Goal: Information Seeking & Learning: Learn about a topic

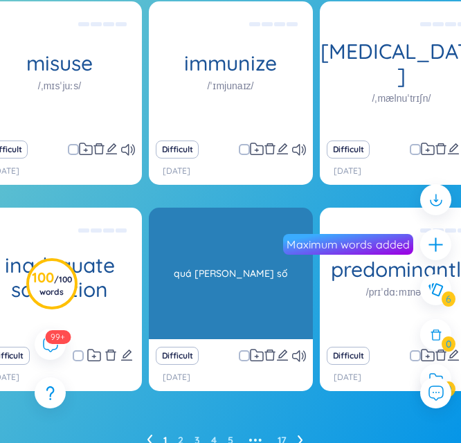
scroll to position [277, 0]
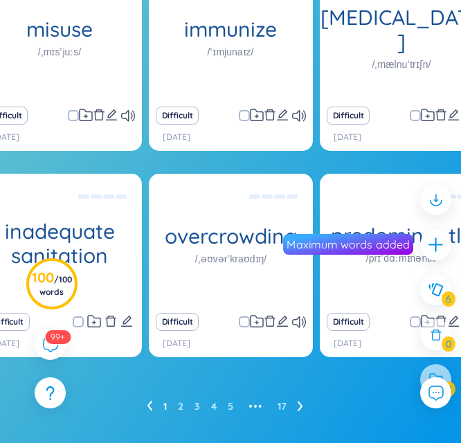
click at [300, 409] on icon at bounding box center [300, 405] width 6 height 10
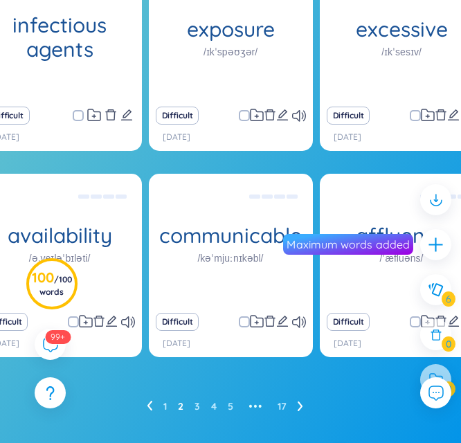
scroll to position [286, 0]
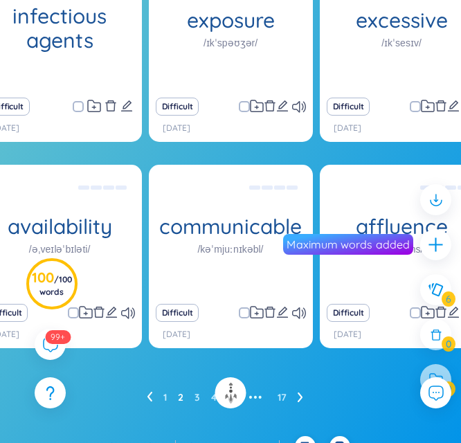
click at [298, 392] on icon at bounding box center [300, 396] width 6 height 10
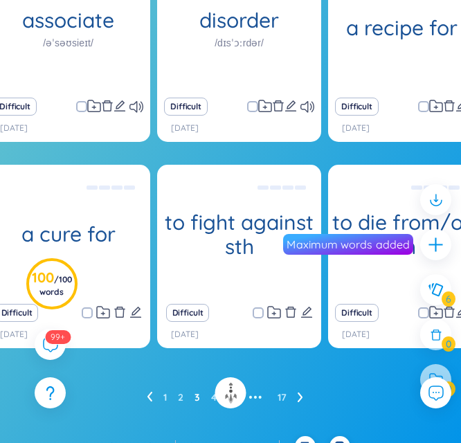
click at [302, 398] on icon at bounding box center [300, 396] width 6 height 10
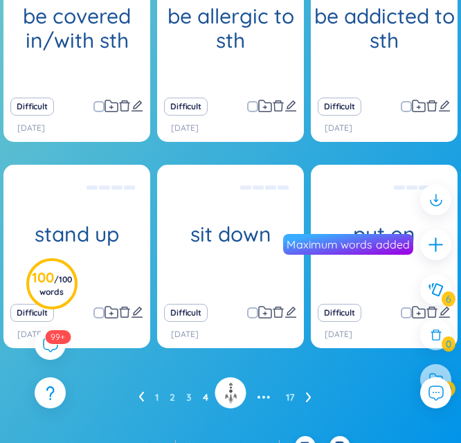
click at [308, 398] on icon at bounding box center [309, 396] width 6 height 10
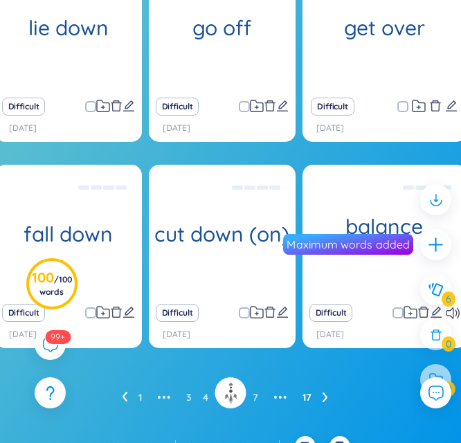
click at [308, 398] on link "17" at bounding box center [306, 397] width 9 height 21
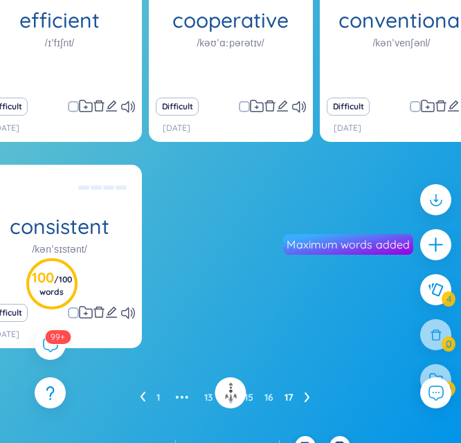
click at [308, 414] on div "efficient /ɪˈfɪʃnt/ they are able to do taks sucessfully, without wasting time …" at bounding box center [230, 197] width 461 height 477
click at [306, 398] on icon at bounding box center [307, 396] width 6 height 10
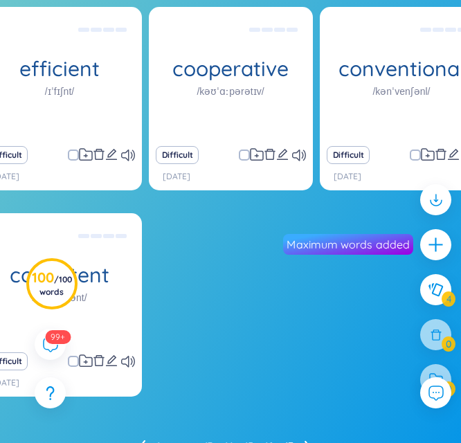
scroll to position [306, 0]
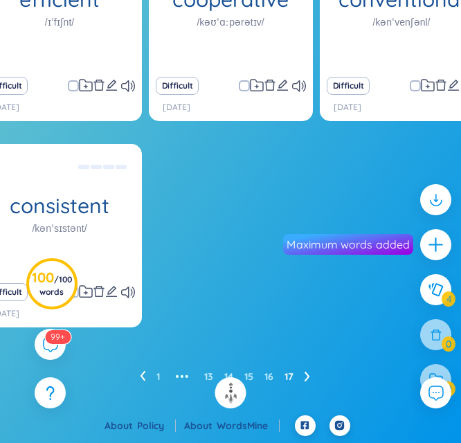
click at [140, 380] on icon at bounding box center [143, 376] width 6 height 10
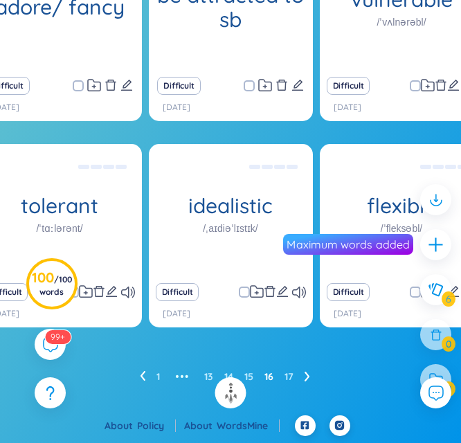
scroll to position [286, 0]
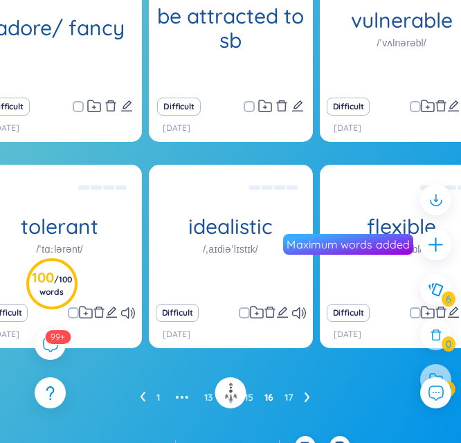
click at [138, 400] on div "1 ••• 13 14 15 16 17" at bounding box center [230, 397] width 405 height 22
click at [140, 395] on icon at bounding box center [143, 396] width 6 height 10
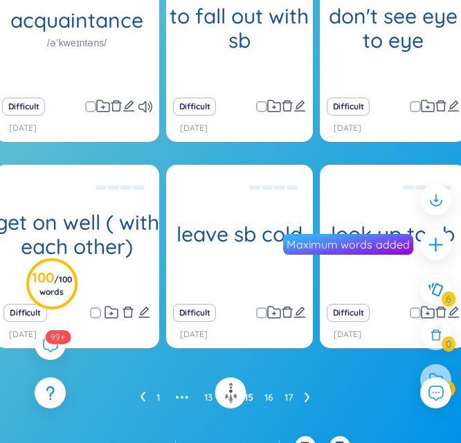
click at [141, 395] on icon at bounding box center [142, 396] width 5 height 10
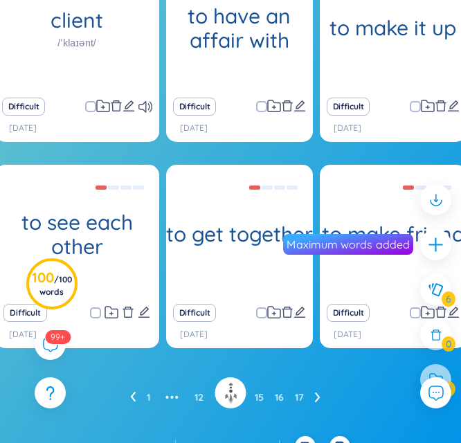
click at [134, 398] on icon at bounding box center [133, 396] width 6 height 10
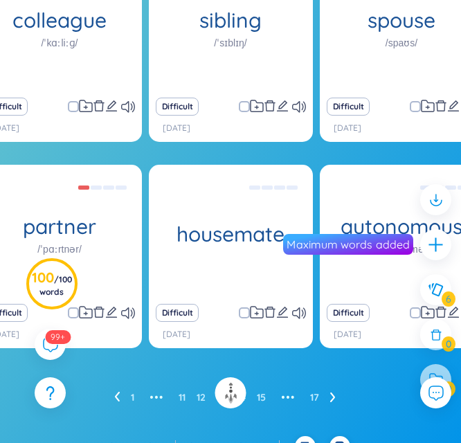
click at [118, 400] on icon at bounding box center [117, 396] width 5 height 10
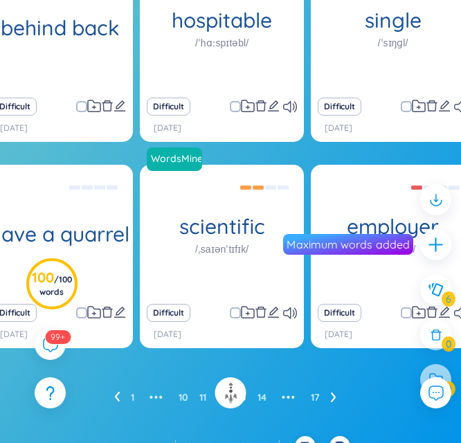
click at [118, 400] on icon at bounding box center [116, 396] width 5 height 10
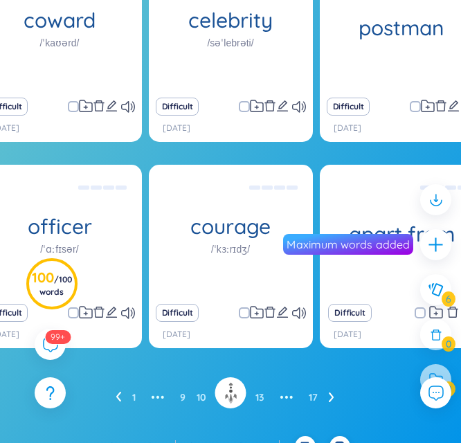
click at [118, 400] on icon at bounding box center [119, 396] width 6 height 10
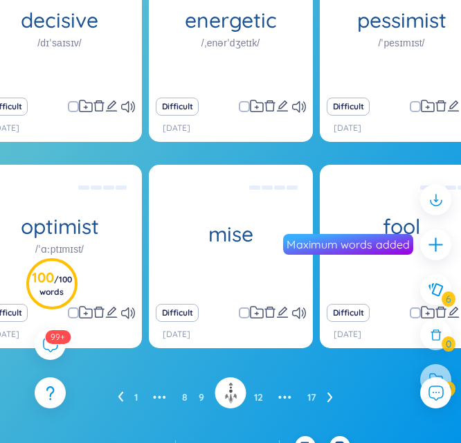
click at [118, 400] on icon at bounding box center [121, 396] width 6 height 10
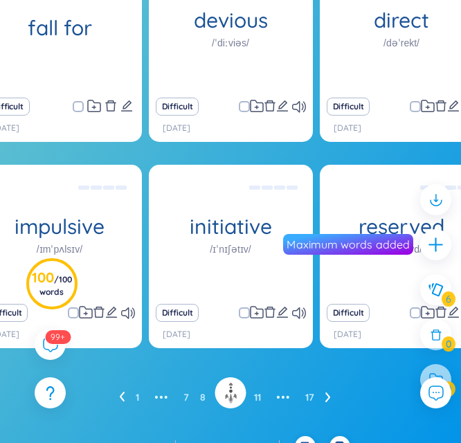
click at [118, 400] on div "1 ••• 7 8 9 10 11 ••• 17" at bounding box center [230, 397] width 405 height 22
click at [126, 396] on ul "1 ••• 7 8 9 10 11 ••• 17" at bounding box center [230, 397] width 223 height 22
click at [123, 396] on ul "1 ••• 7 8 9 10 11 ••• 17" at bounding box center [230, 397] width 223 height 22
click at [122, 397] on icon at bounding box center [122, 396] width 6 height 10
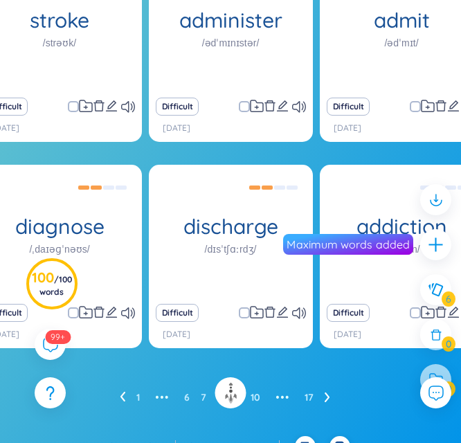
click at [122, 397] on icon at bounding box center [122, 396] width 5 height 10
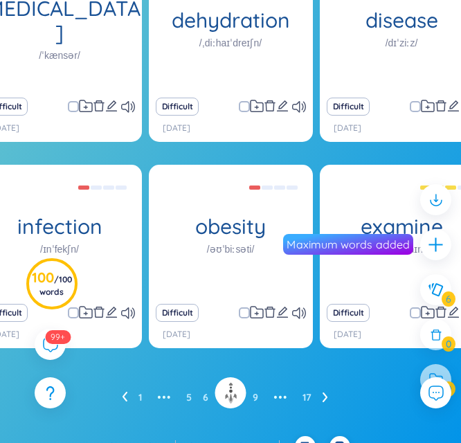
click at [122, 397] on icon at bounding box center [125, 396] width 6 height 10
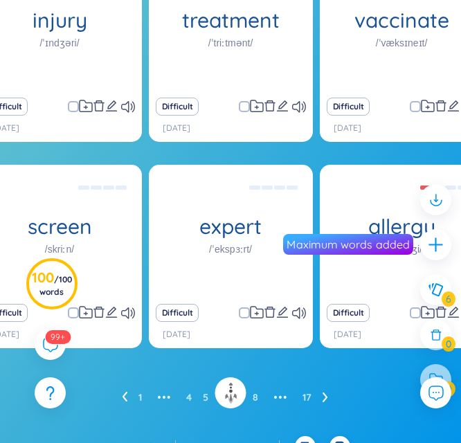
click at [122, 397] on icon at bounding box center [125, 396] width 6 height 10
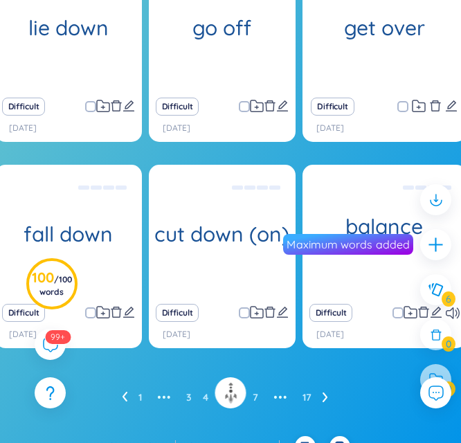
click at [122, 397] on icon at bounding box center [125, 396] width 6 height 10
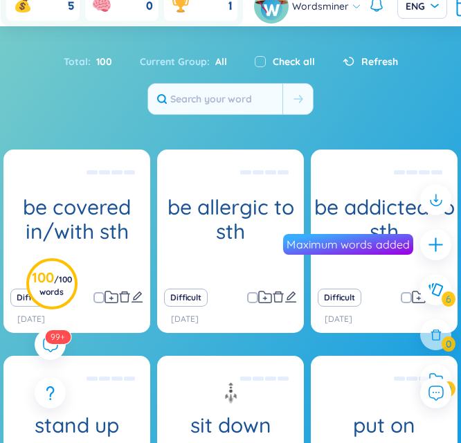
scroll to position [286, 0]
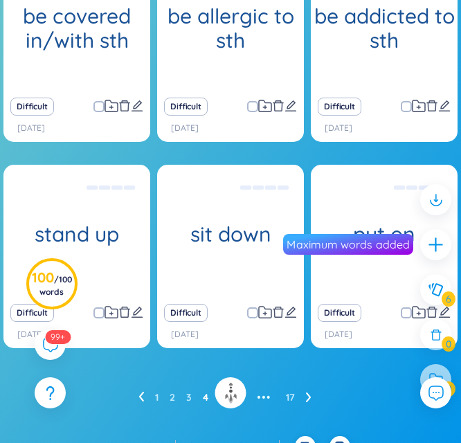
click at [122, 397] on div "1 2 3 4 5 6 ••• 17" at bounding box center [230, 397] width 405 height 22
click at [138, 396] on icon at bounding box center [141, 396] width 6 height 10
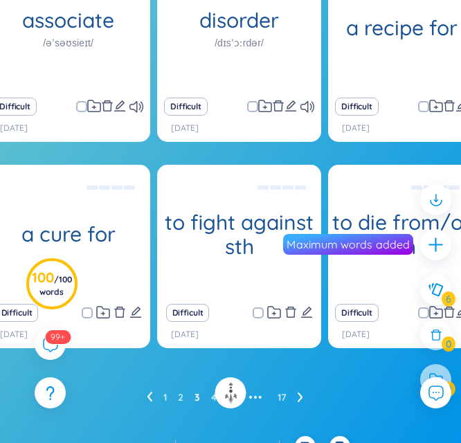
click at [138, 396] on div "1 2 3 4 5 ••• 17" at bounding box center [230, 397] width 405 height 22
click at [147, 394] on icon at bounding box center [150, 396] width 6 height 10
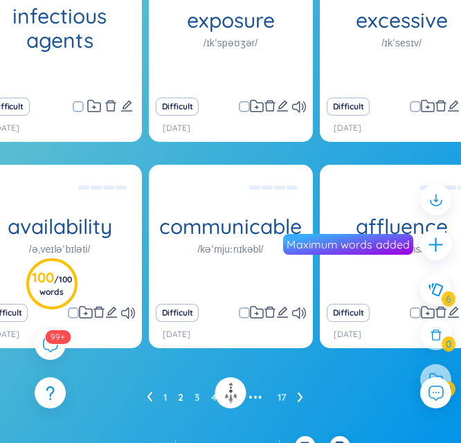
click at [151, 394] on icon at bounding box center [150, 396] width 6 height 10
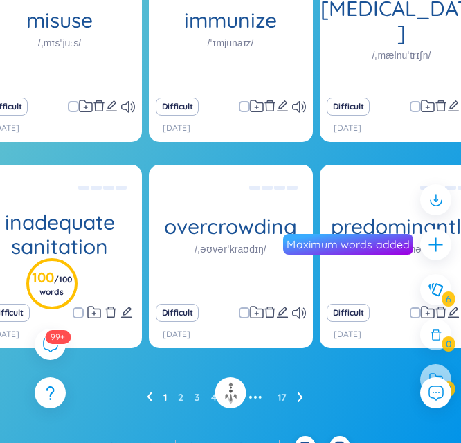
click at [151, 394] on icon at bounding box center [150, 396] width 6 height 10
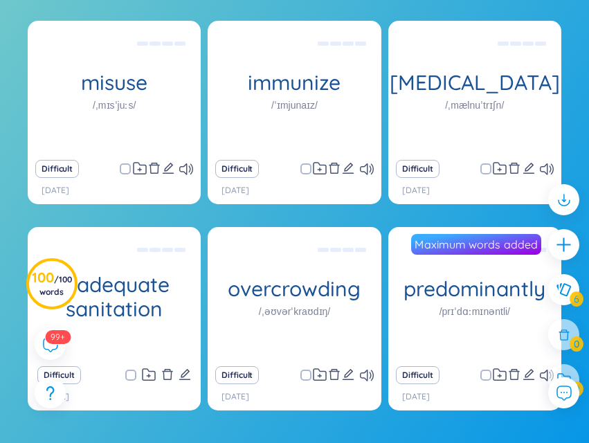
scroll to position [306, 0]
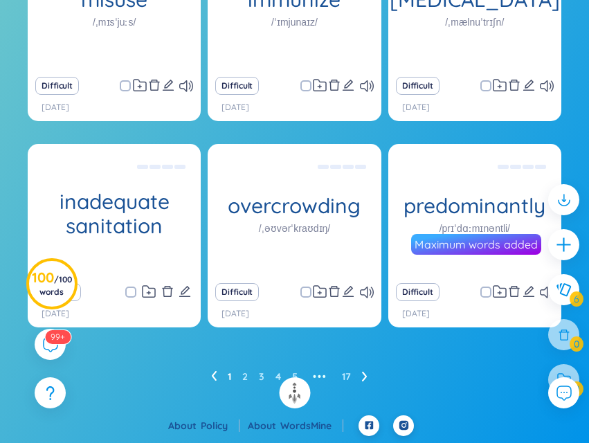
click at [228, 377] on link "1" at bounding box center [229, 376] width 3 height 21
click at [293, 396] on img at bounding box center [295, 393] width 22 height 22
click at [349, 376] on link "17" at bounding box center [346, 376] width 9 height 21
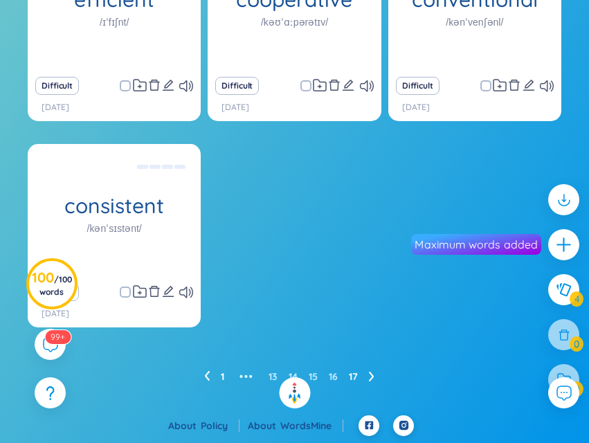
click at [222, 378] on link "1" at bounding box center [222, 376] width 3 height 21
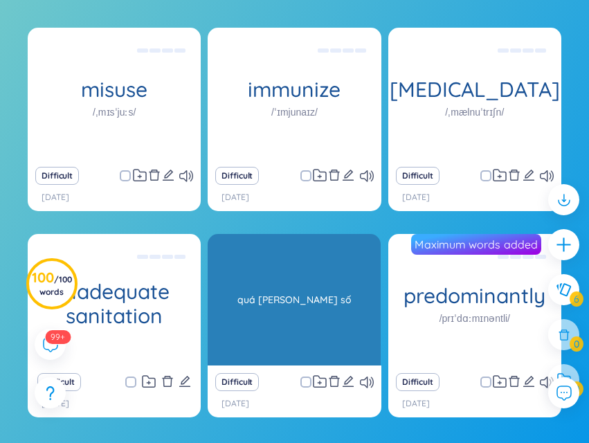
scroll to position [286, 0]
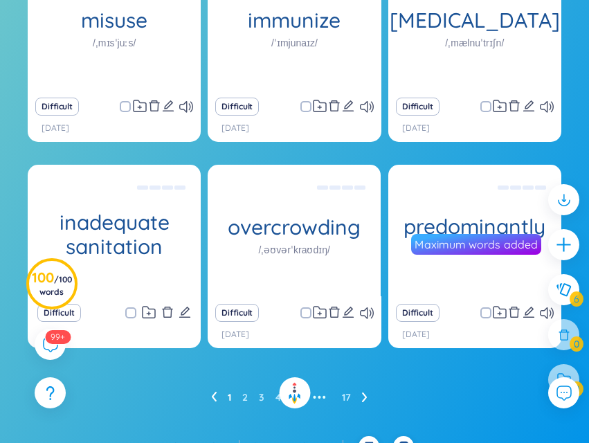
click at [365, 398] on icon at bounding box center [363, 397] width 5 height 10
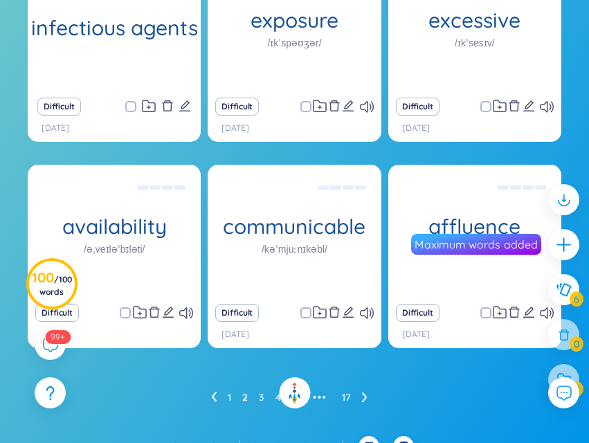
click at [366, 394] on icon at bounding box center [365, 396] width 6 height 10
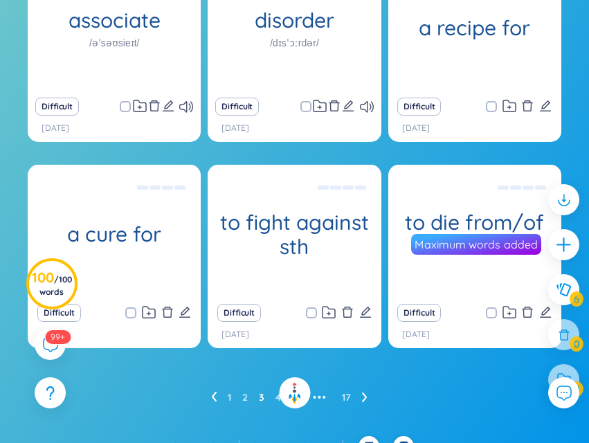
click at [366, 394] on icon at bounding box center [365, 396] width 6 height 10
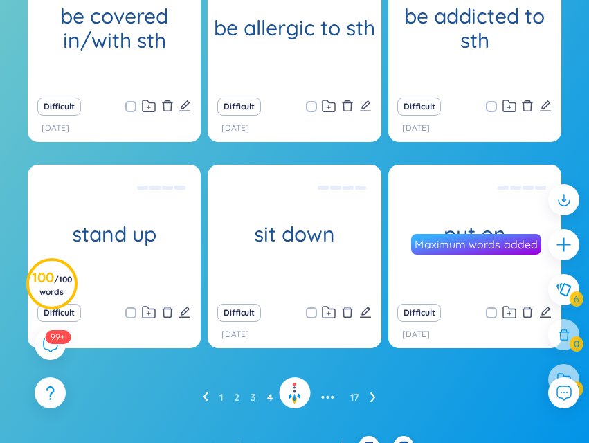
click at [372, 397] on icon at bounding box center [373, 396] width 6 height 10
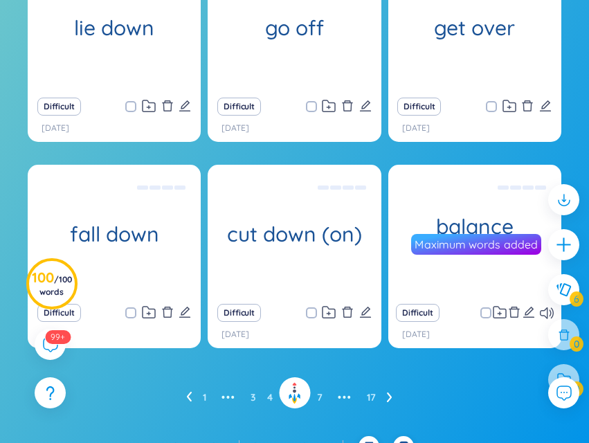
click at [389, 394] on icon at bounding box center [388, 397] width 5 height 10
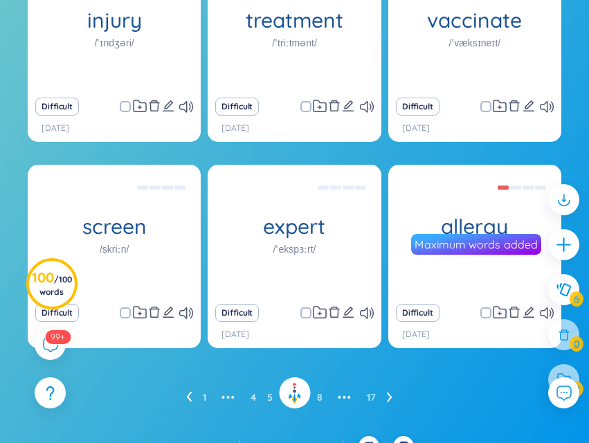
click at [390, 394] on icon at bounding box center [390, 396] width 6 height 10
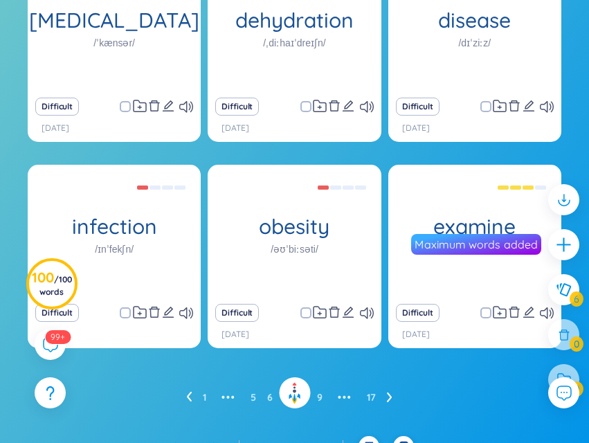
click at [387, 391] on icon at bounding box center [390, 396] width 6 height 10
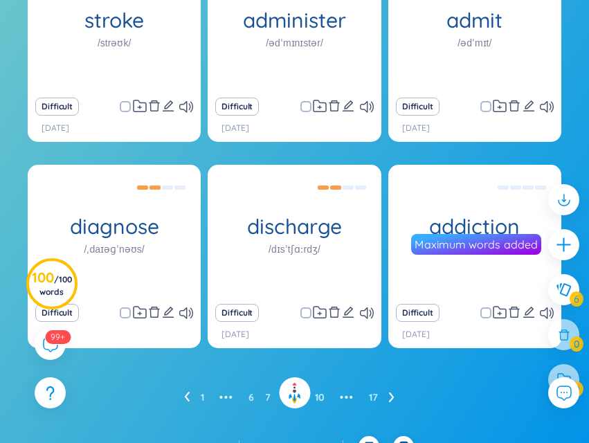
click at [390, 396] on icon at bounding box center [392, 396] width 6 height 10
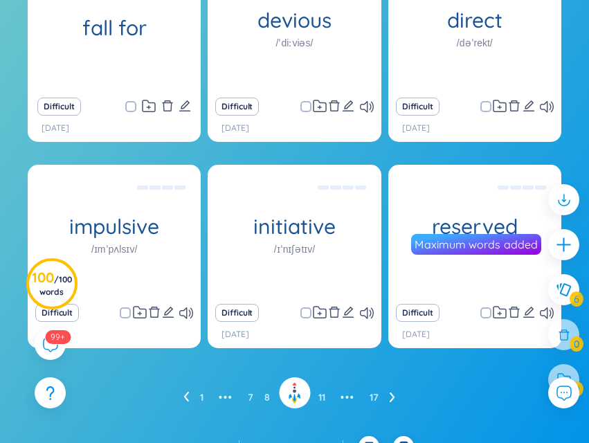
click at [390, 396] on icon at bounding box center [392, 396] width 6 height 10
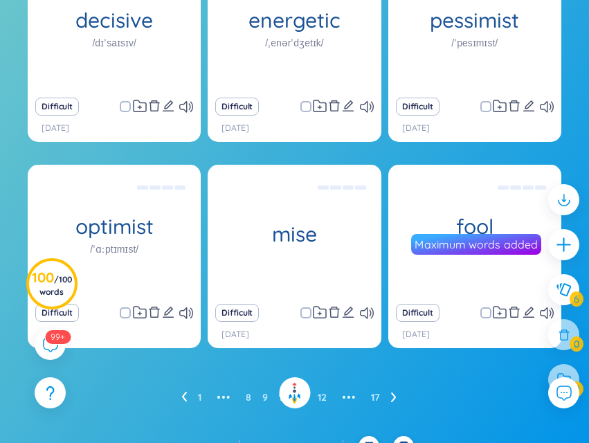
click at [394, 393] on icon at bounding box center [394, 396] width 6 height 10
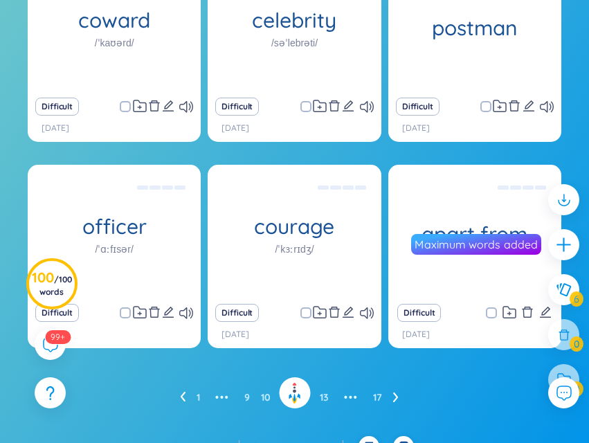
click at [394, 388] on li at bounding box center [396, 397] width 6 height 22
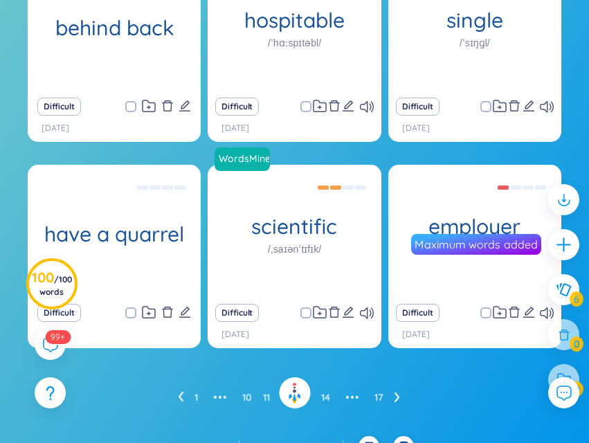
click at [182, 400] on icon at bounding box center [180, 396] width 5 height 10
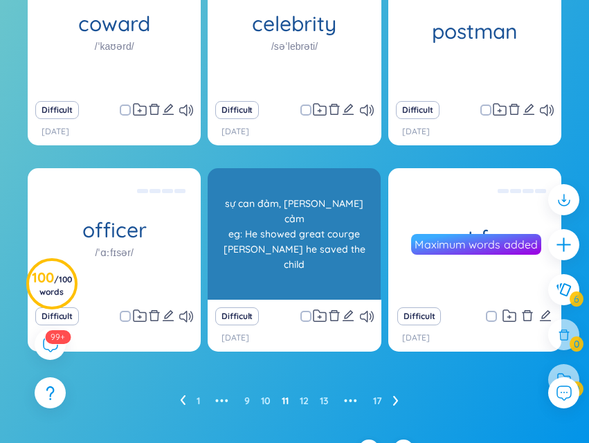
scroll to position [306, 0]
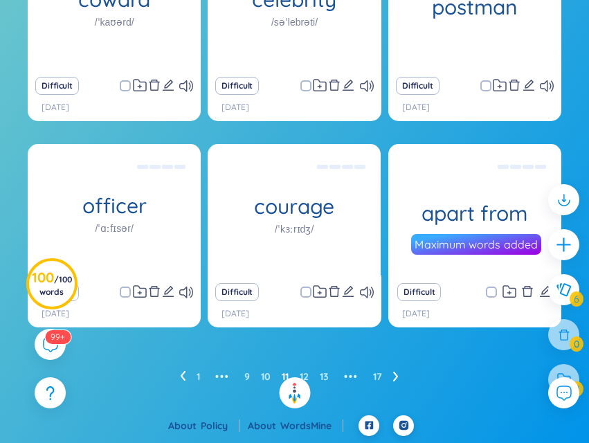
click at [181, 374] on icon at bounding box center [183, 376] width 6 height 10
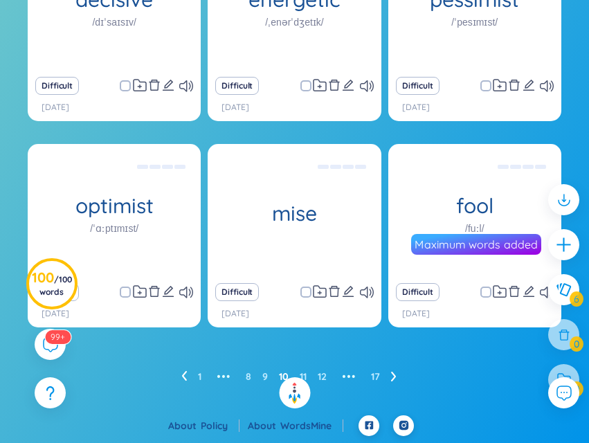
click at [186, 370] on li at bounding box center [184, 376] width 6 height 22
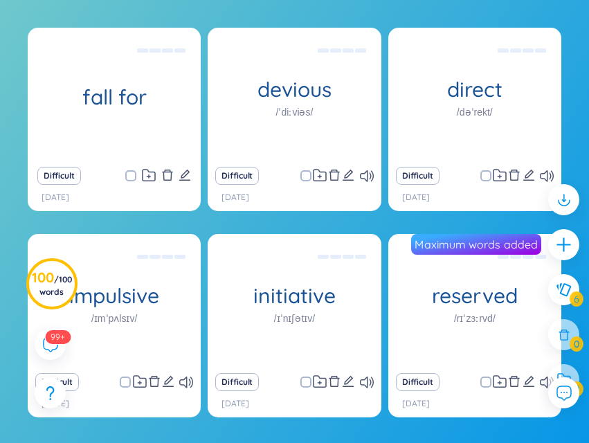
scroll to position [286, 0]
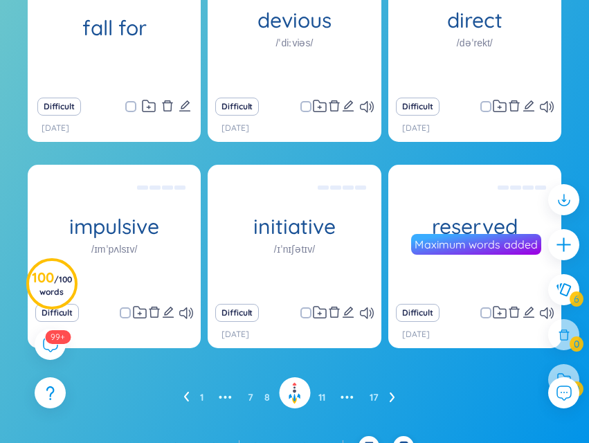
click at [187, 399] on icon at bounding box center [186, 396] width 6 height 10
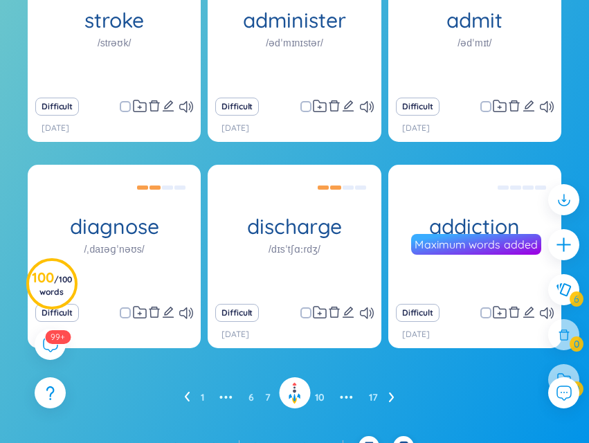
click at [190, 397] on ul "1 ••• 6 7 8 9 10 ••• 17" at bounding box center [294, 397] width 221 height 22
click at [184, 398] on icon at bounding box center [187, 396] width 6 height 10
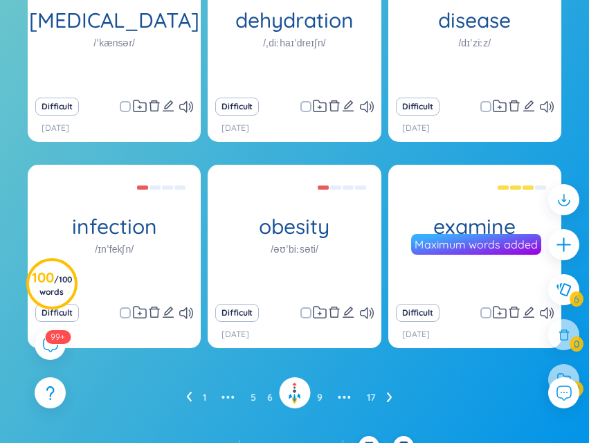
click at [184, 398] on div "1 ••• 5 6 7 8 9 ••• 17" at bounding box center [294, 397] width 533 height 22
click at [187, 399] on icon at bounding box center [189, 396] width 6 height 10
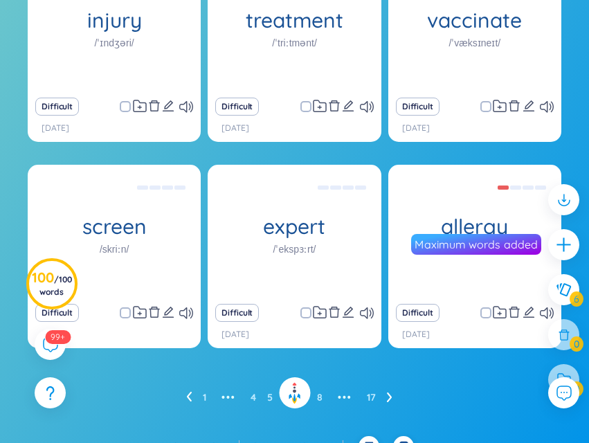
click at [187, 399] on icon at bounding box center [189, 396] width 6 height 10
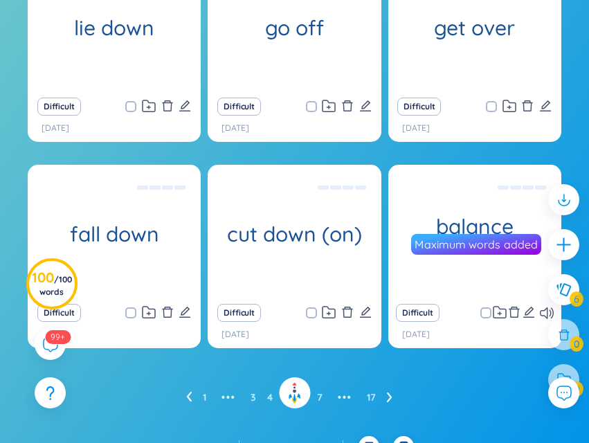
click at [189, 397] on icon at bounding box center [189, 396] width 6 height 10
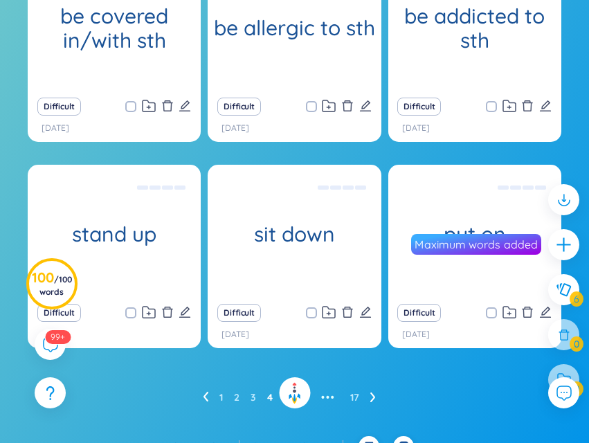
click at [205, 396] on icon at bounding box center [206, 396] width 6 height 10
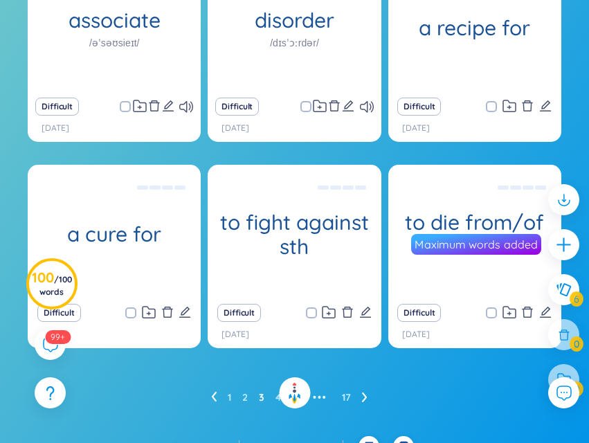
click at [211, 395] on icon at bounding box center [214, 396] width 6 height 10
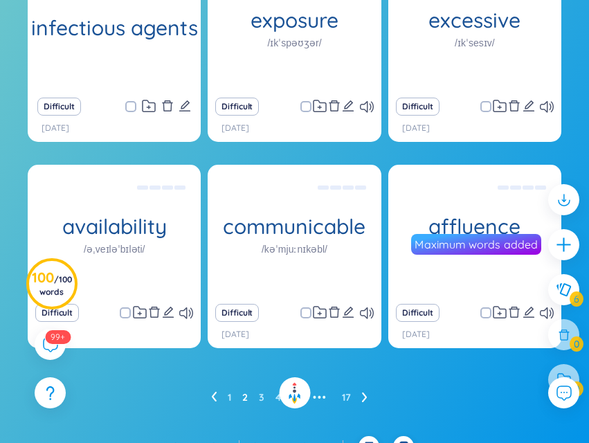
click at [366, 398] on icon at bounding box center [365, 396] width 6 height 10
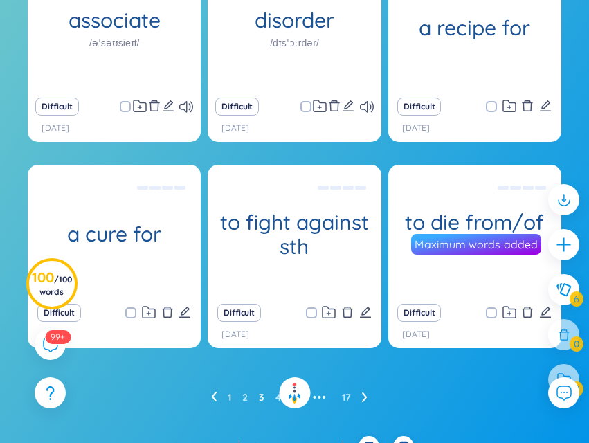
click at [214, 396] on icon at bounding box center [214, 396] width 6 height 10
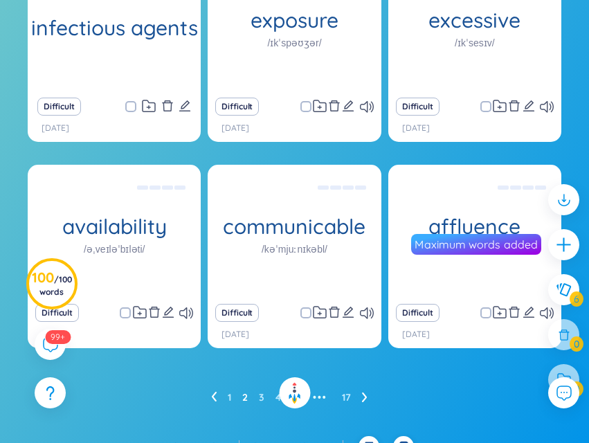
click at [214, 396] on icon at bounding box center [214, 396] width 6 height 10
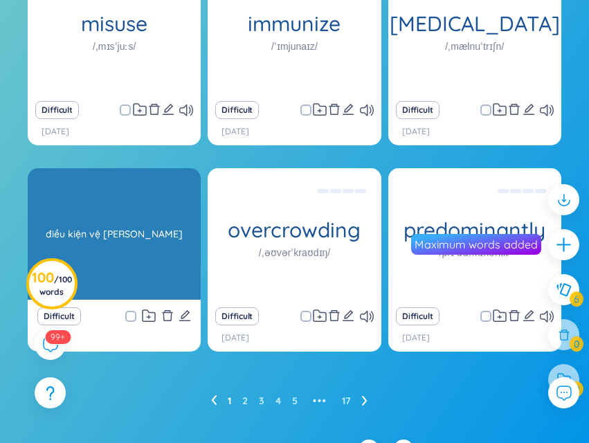
scroll to position [306, 0]
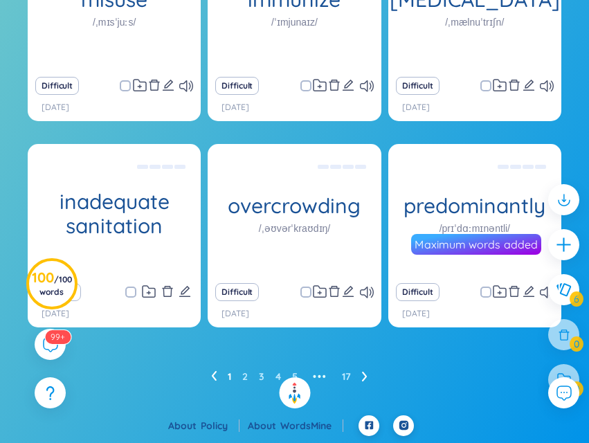
click at [213, 379] on icon at bounding box center [214, 376] width 6 height 10
